Goal: Task Accomplishment & Management: Use online tool/utility

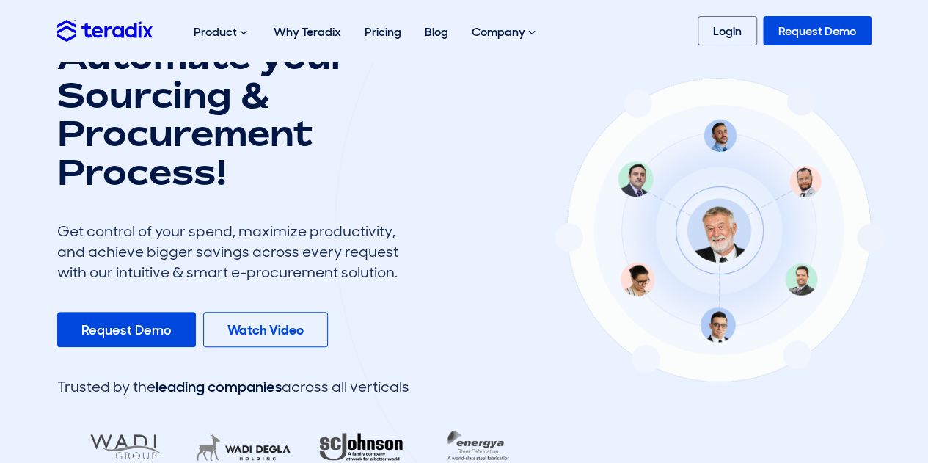
scroll to position [220, 0]
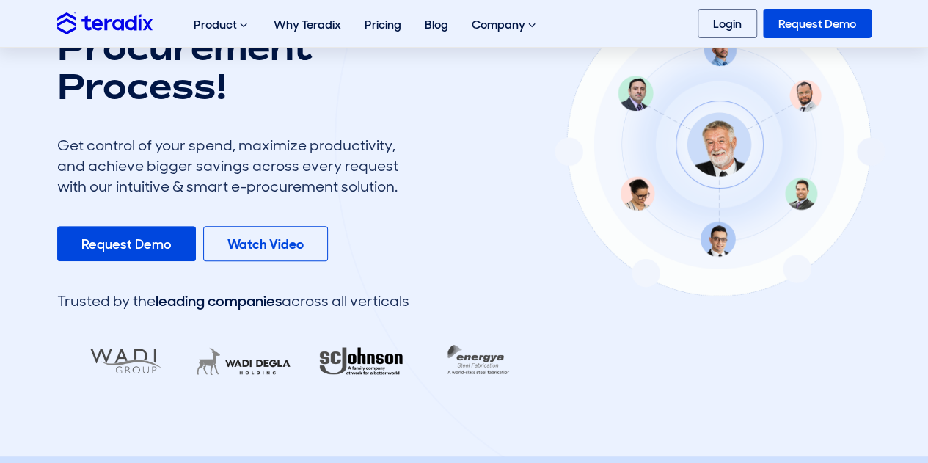
click at [885, 128] on div at bounding box center [718, 141] width 769 height 763
click at [739, 23] on link "Login" at bounding box center [726, 23] width 59 height 29
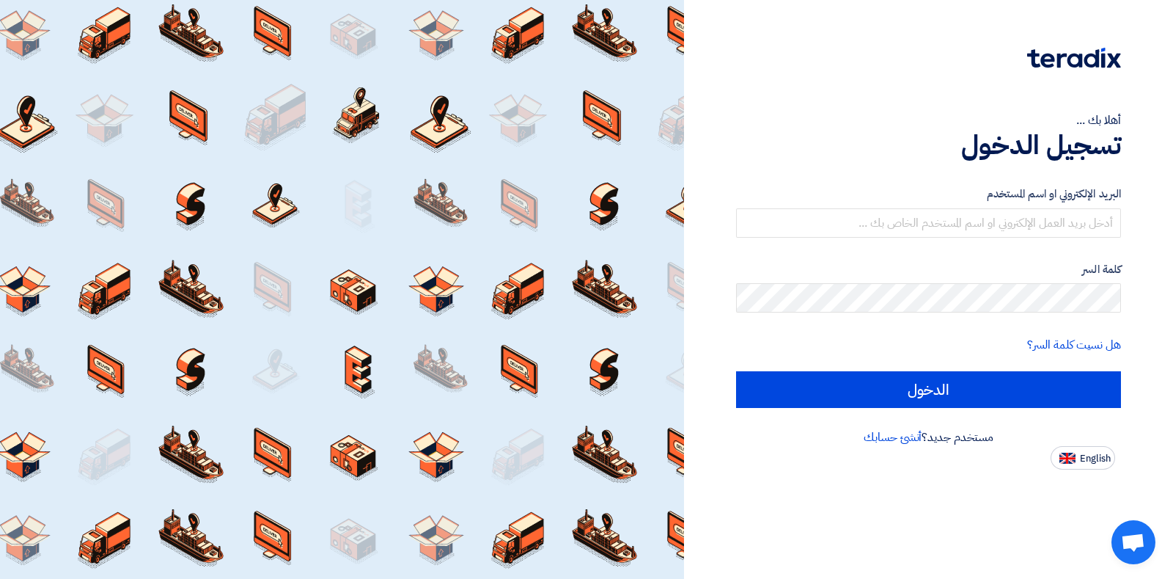
click at [823, 336] on div "هل نسيت كلمة السر؟" at bounding box center [928, 345] width 385 height 18
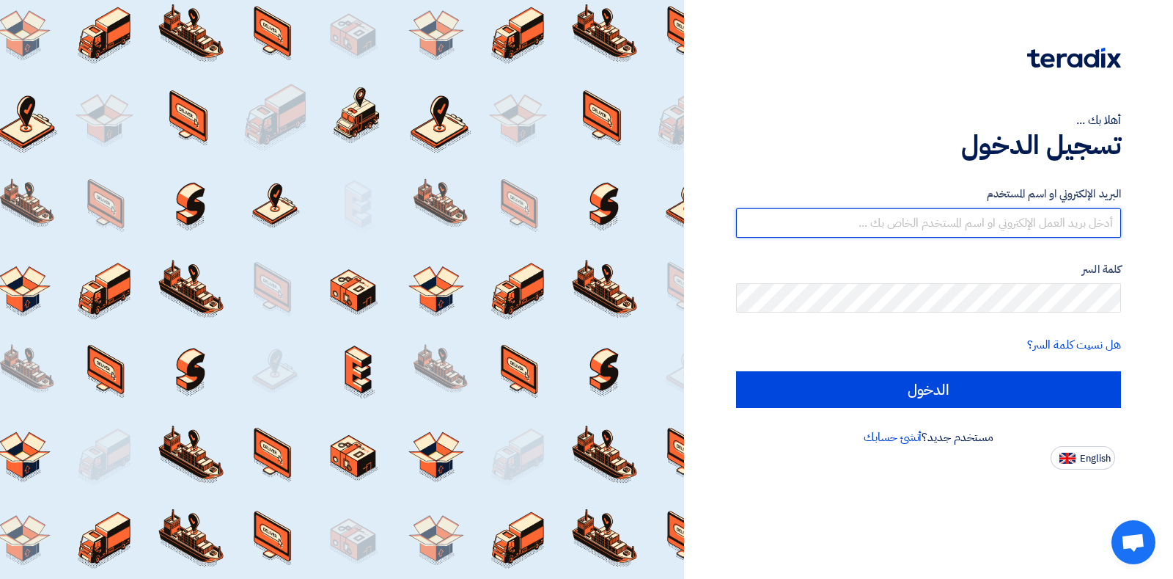
click at [1060, 225] on input "text" at bounding box center [928, 222] width 385 height 29
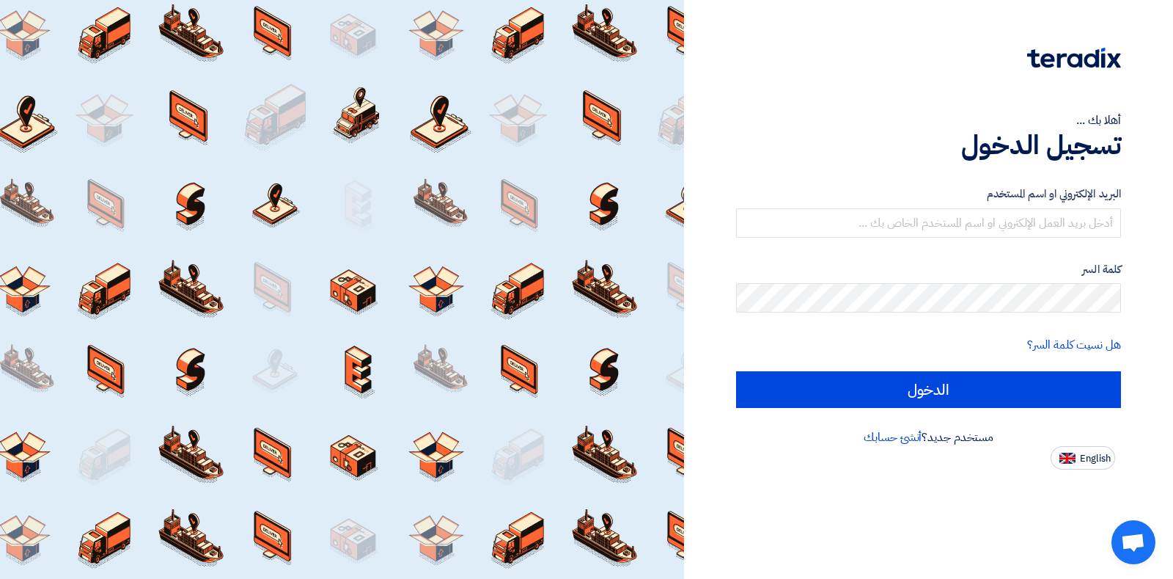
click at [1083, 463] on span "English" at bounding box center [1095, 458] width 31 height 10
type input "Sign in"
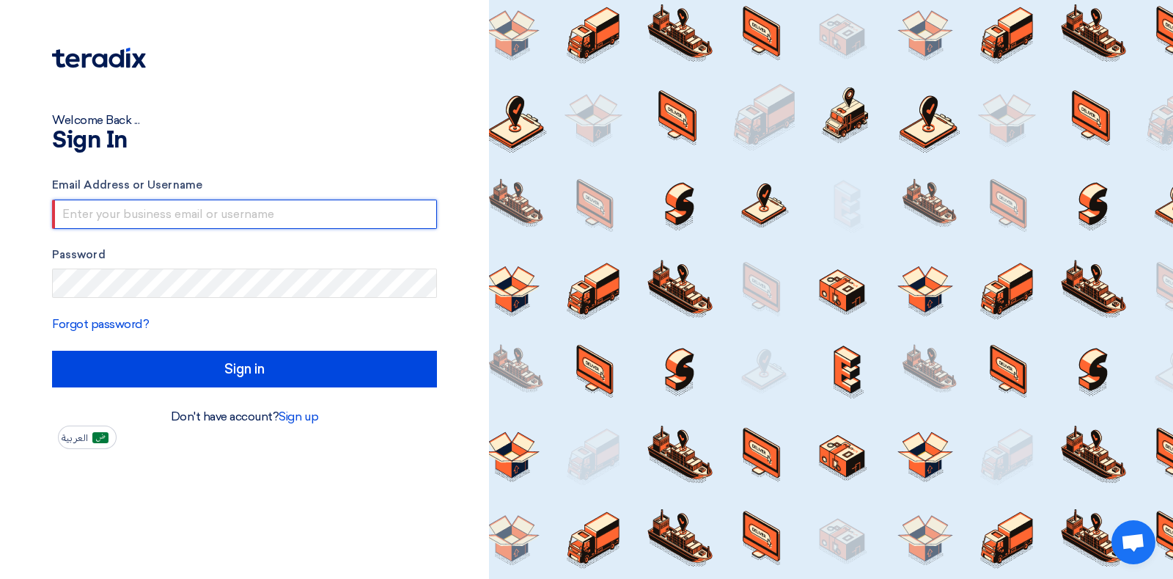
click at [212, 205] on input "text" at bounding box center [244, 213] width 385 height 29
type input "[PERSON_NAME][EMAIL_ADDRESS][PERSON_NAME][DOMAIN_NAME]"
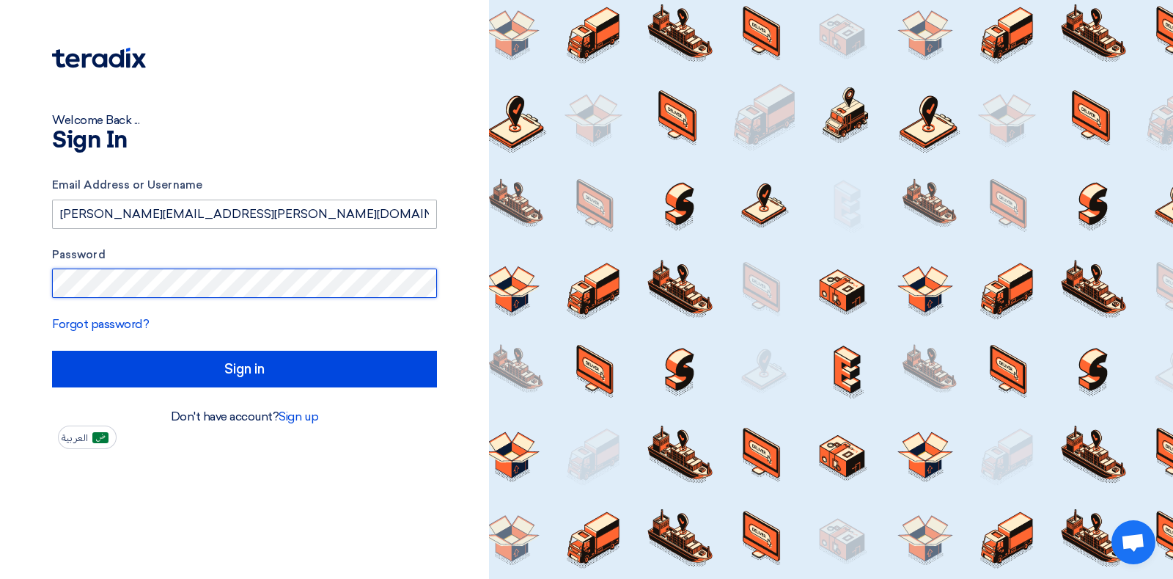
click at [52, 350] on input "Sign in" at bounding box center [244, 368] width 385 height 37
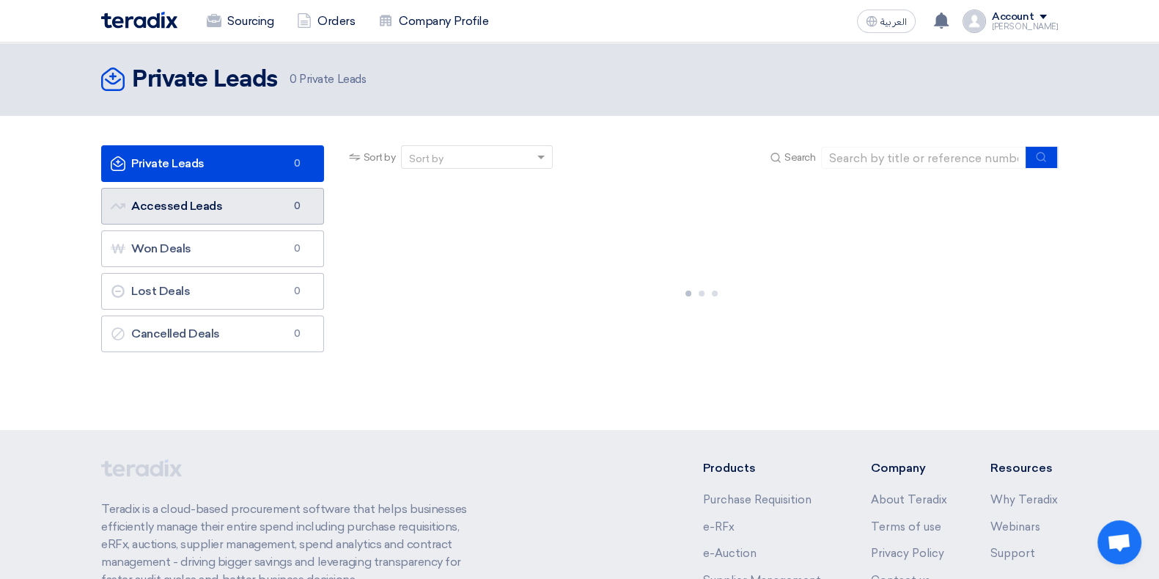
click at [194, 210] on link "Accessed Leads Accessed Leads 0" at bounding box center [212, 206] width 223 height 37
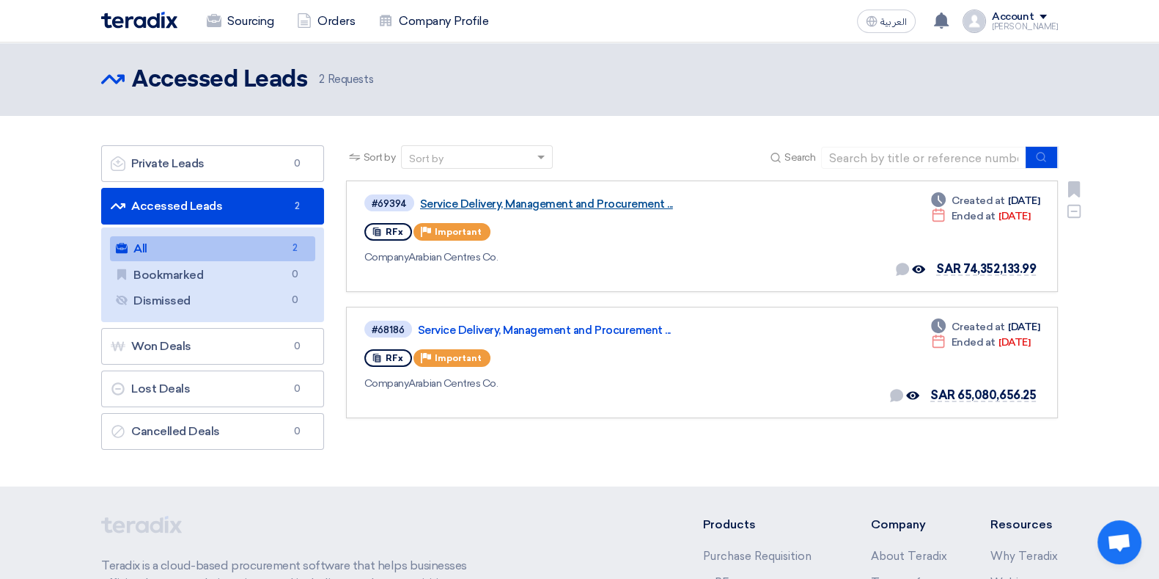
click at [513, 203] on link "Service Delivery, Management and Procurement ..." at bounding box center [603, 203] width 367 height 13
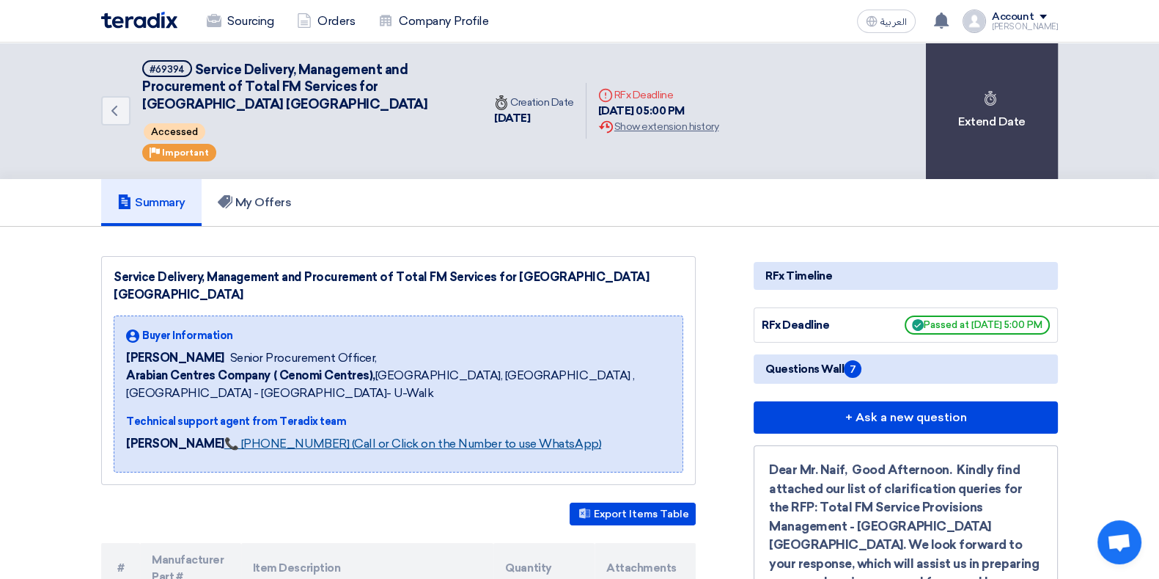
click at [423, 436] on link "📞 [PHONE_NUMBER] (Call or Click on the Number to use WhatsApp)" at bounding box center [412, 443] width 377 height 14
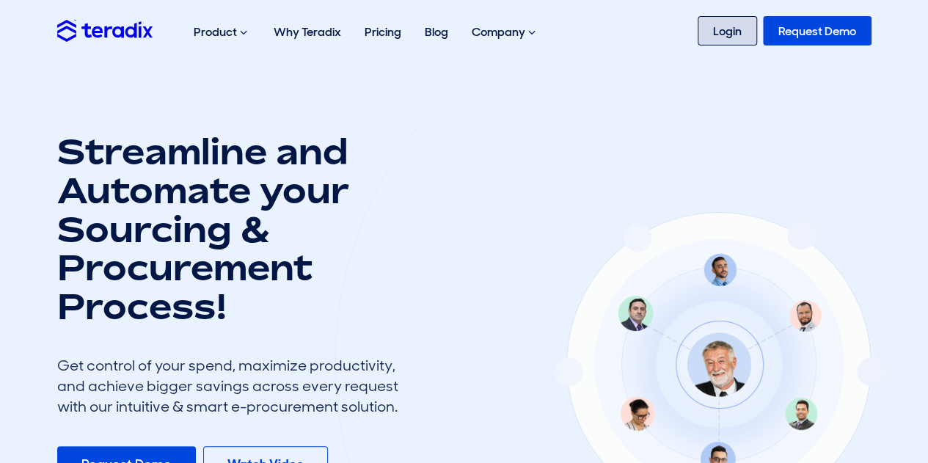
click at [744, 38] on link "Login" at bounding box center [726, 30] width 59 height 29
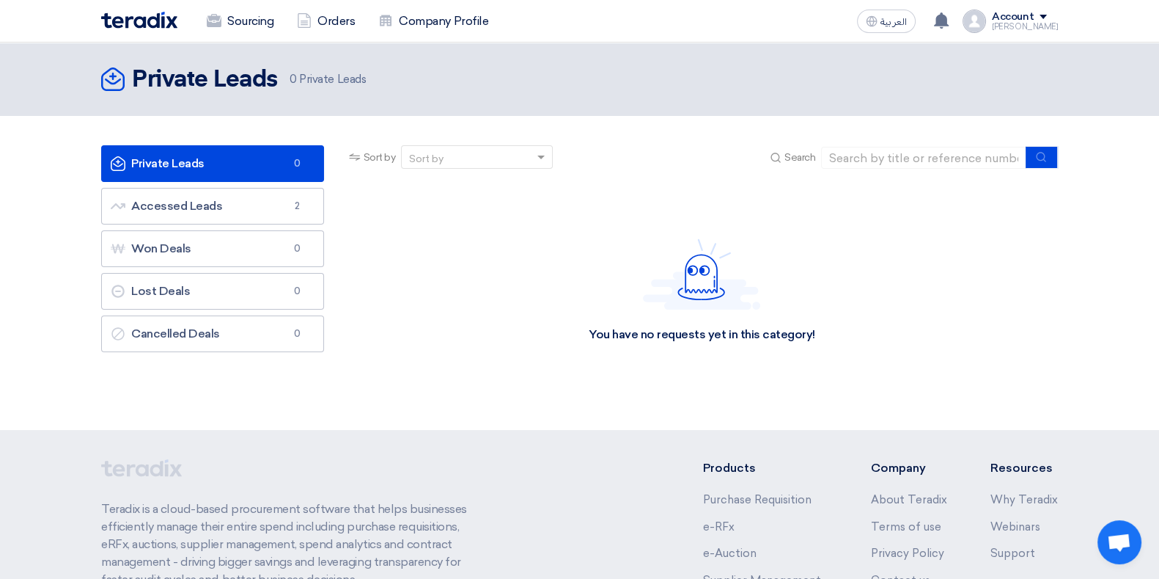
click at [500, 285] on div "You have no requests yet in this category!" at bounding box center [702, 290] width 712 height 220
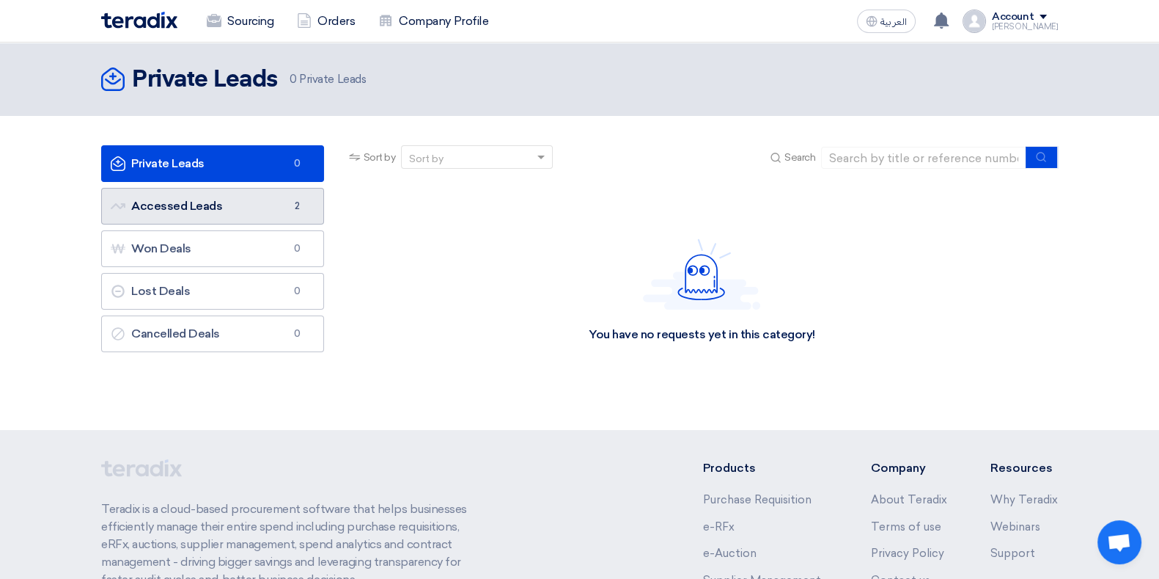
click at [184, 203] on link "Accessed Leads Accessed Leads 2" at bounding box center [212, 206] width 223 height 37
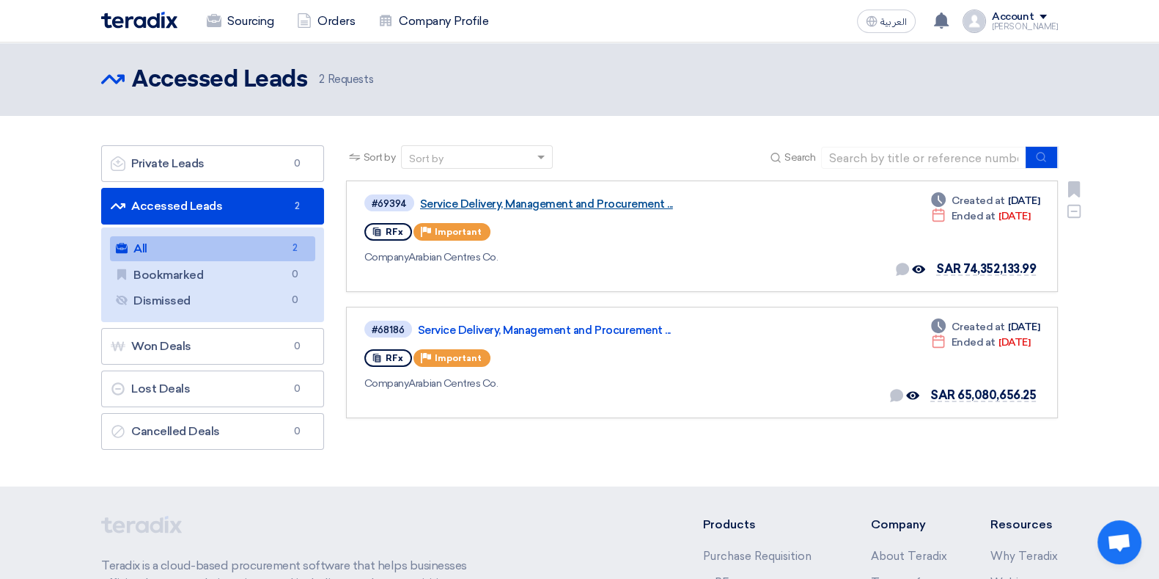
click at [561, 207] on link "Service Delivery, Management and Procurement ..." at bounding box center [603, 203] width 367 height 13
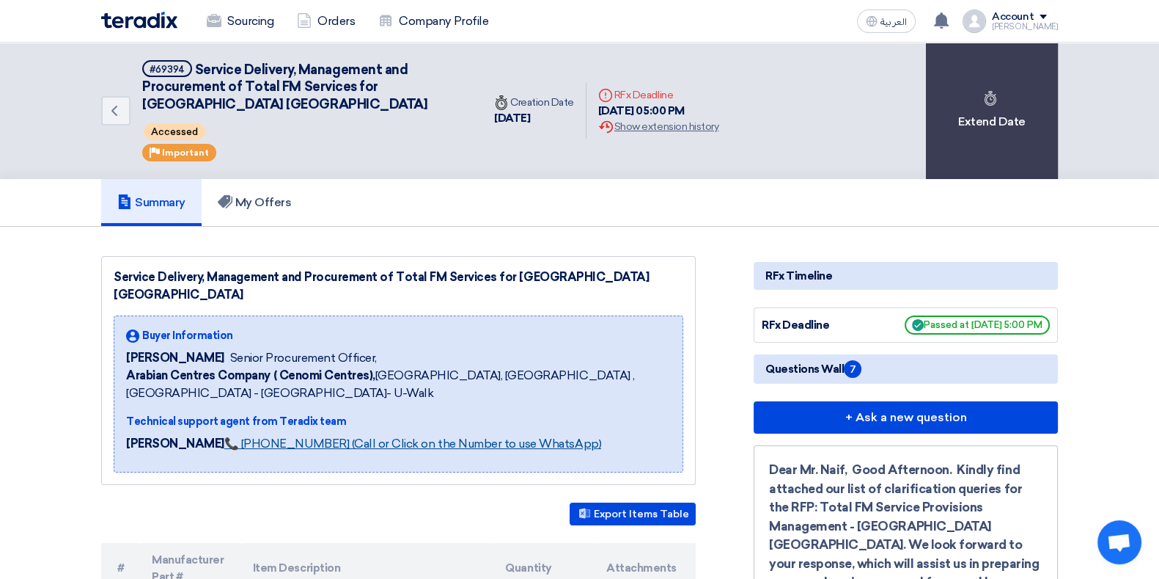
click at [286, 436] on link "📞 [PHONE_NUMBER] (Call or Click on the Number to use WhatsApp)" at bounding box center [412, 443] width 377 height 14
